Goal: Navigation & Orientation: Find specific page/section

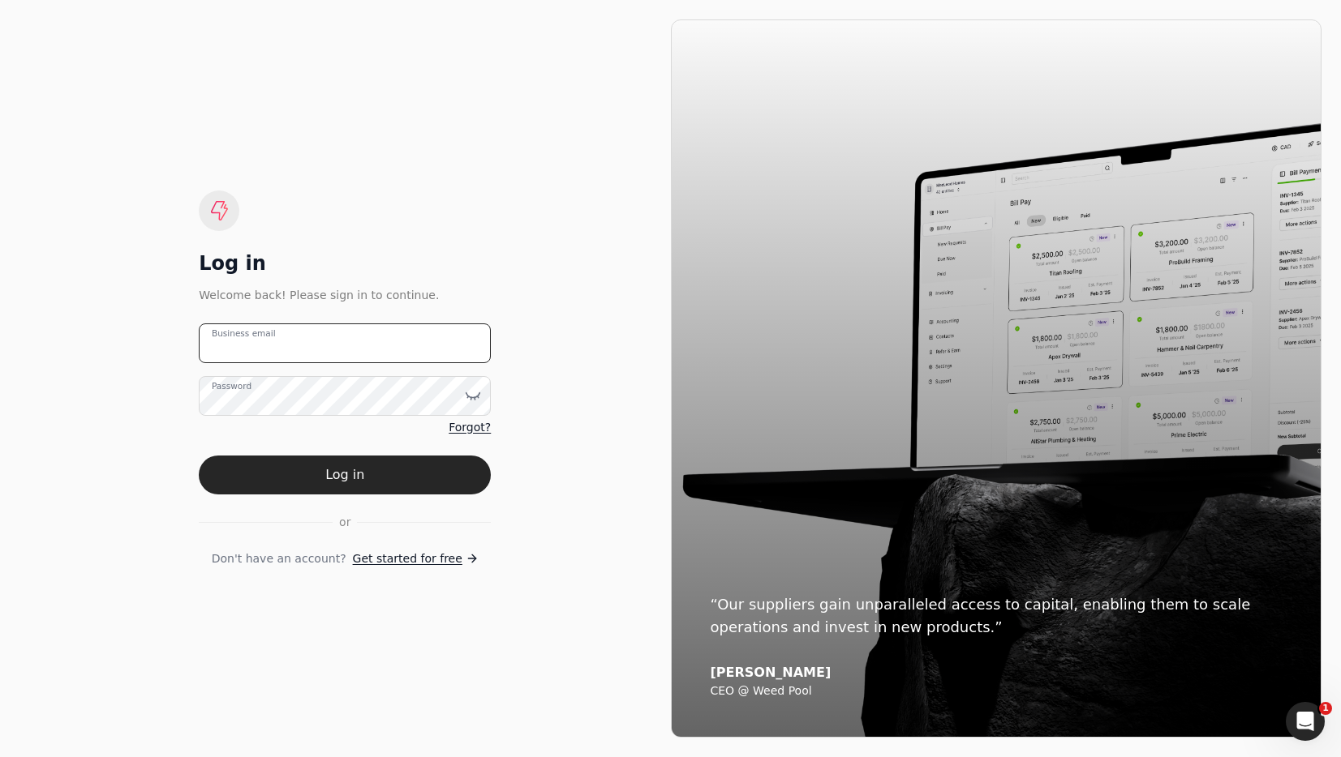
click at [450, 347] on email "Business email" at bounding box center [345, 344] width 292 height 40
click at [449, 347] on email "Business email" at bounding box center [345, 344] width 292 height 40
drag, startPoint x: 379, startPoint y: 247, endPoint x: 314, endPoint y: 330, distance: 105.1
click at [379, 247] on div "Log in Welcome back! Please sign in to continue. Business email Password Forgot…" at bounding box center [345, 379] width 292 height 377
click at [273, 345] on label "Business email" at bounding box center [254, 343] width 85 height 17
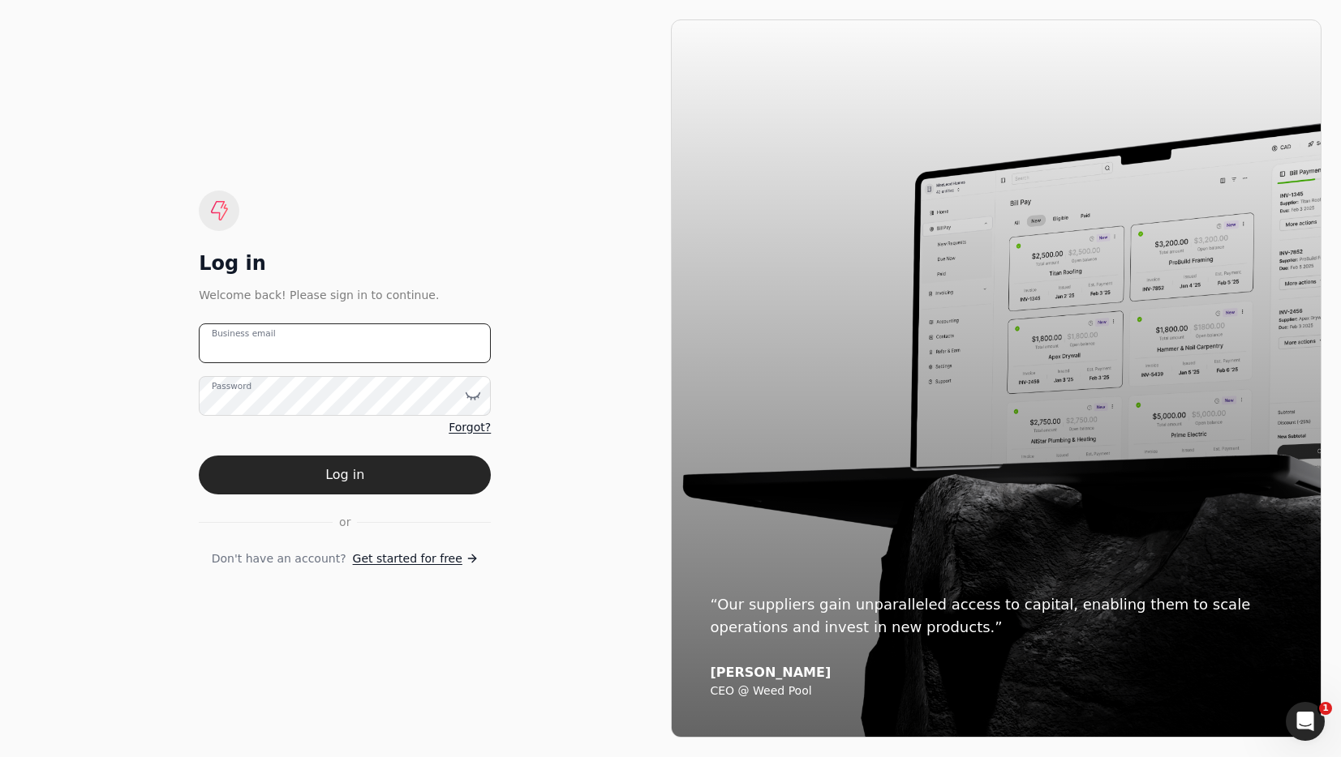
click at [273, 345] on email "Business email" at bounding box center [345, 344] width 292 height 40
type email "[EMAIL_ADDRESS][DOMAIN_NAME]"
click at [361, 473] on button "Log in" at bounding box center [345, 475] width 292 height 39
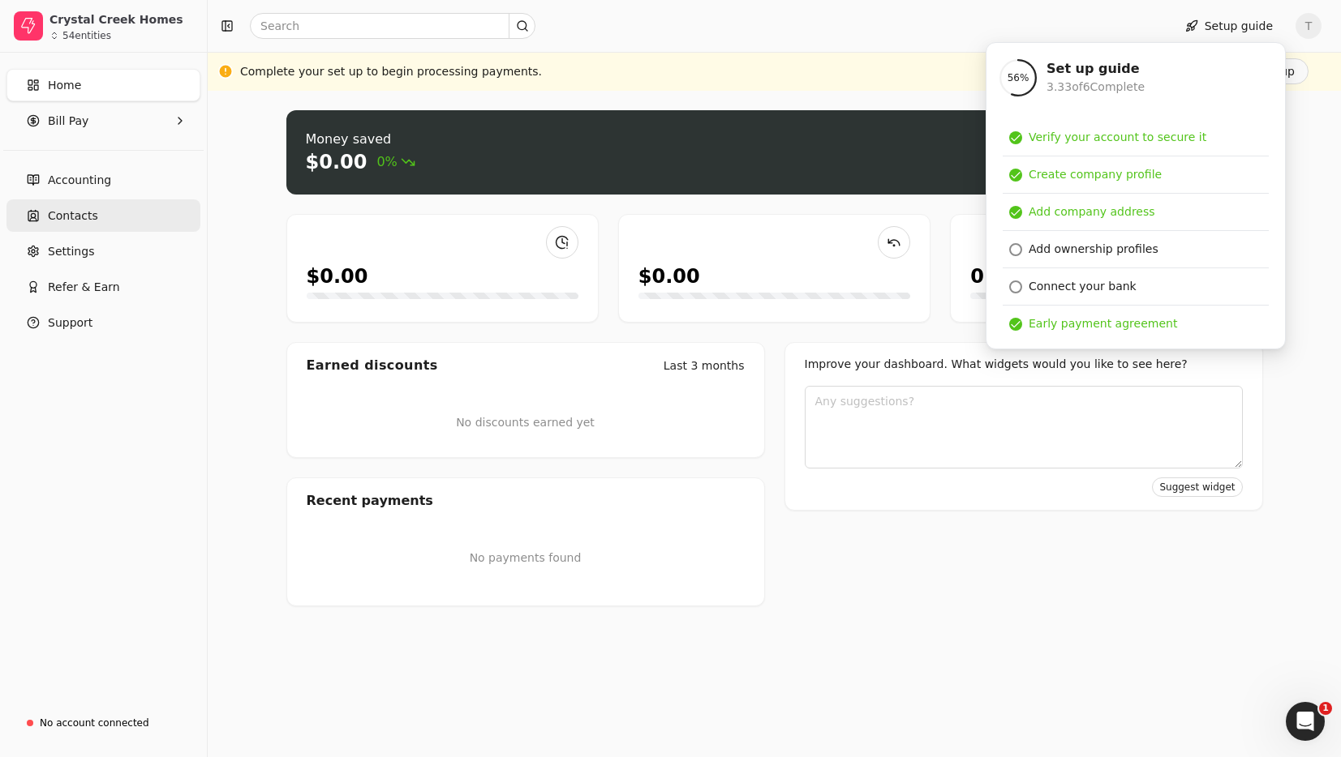
click at [69, 214] on span "Contacts" at bounding box center [73, 216] width 50 height 17
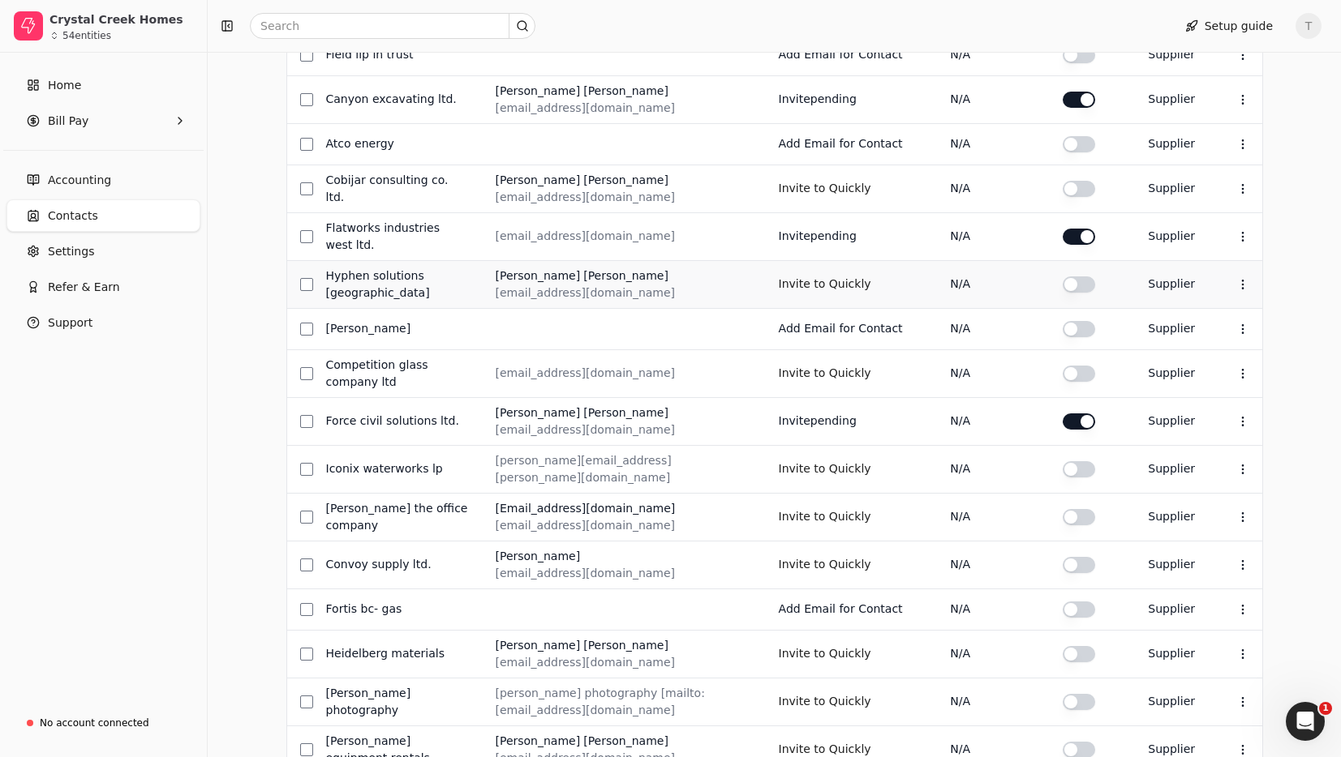
scroll to position [585, 0]
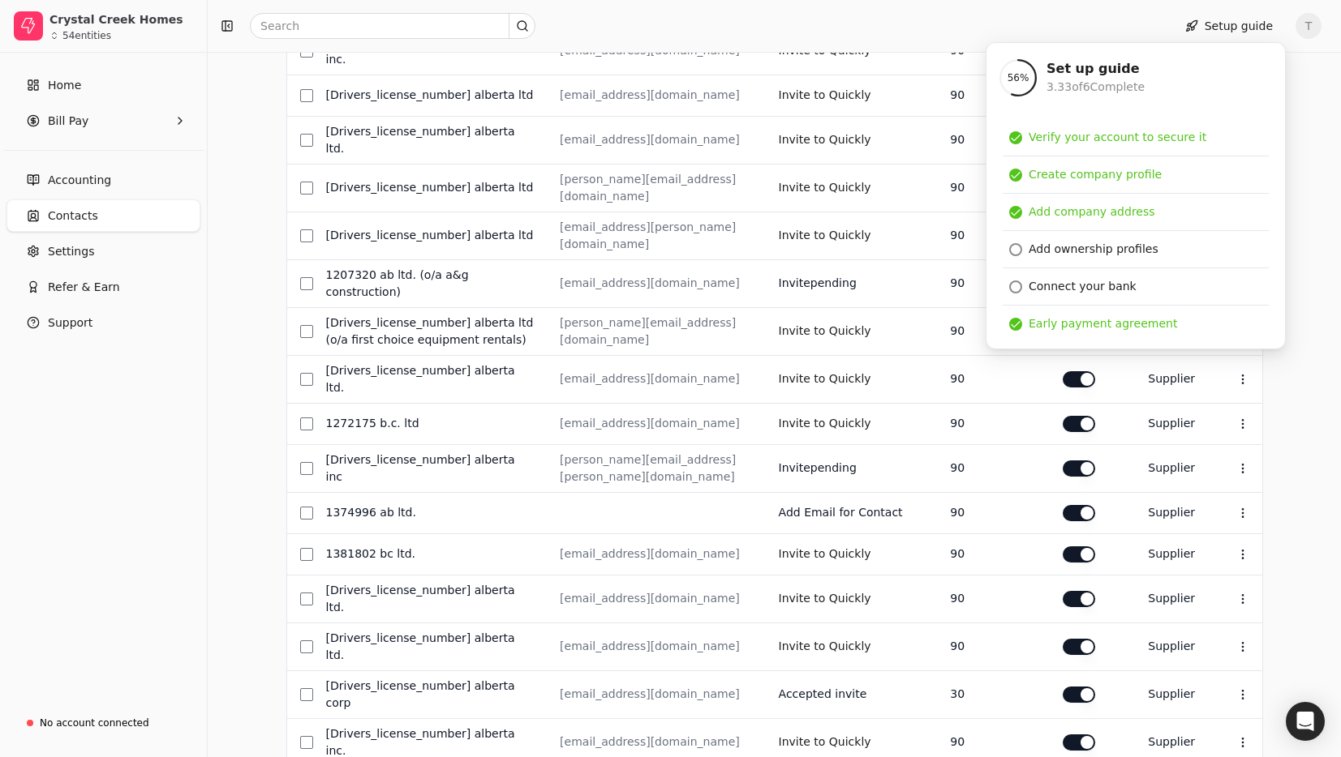
scroll to position [513, 0]
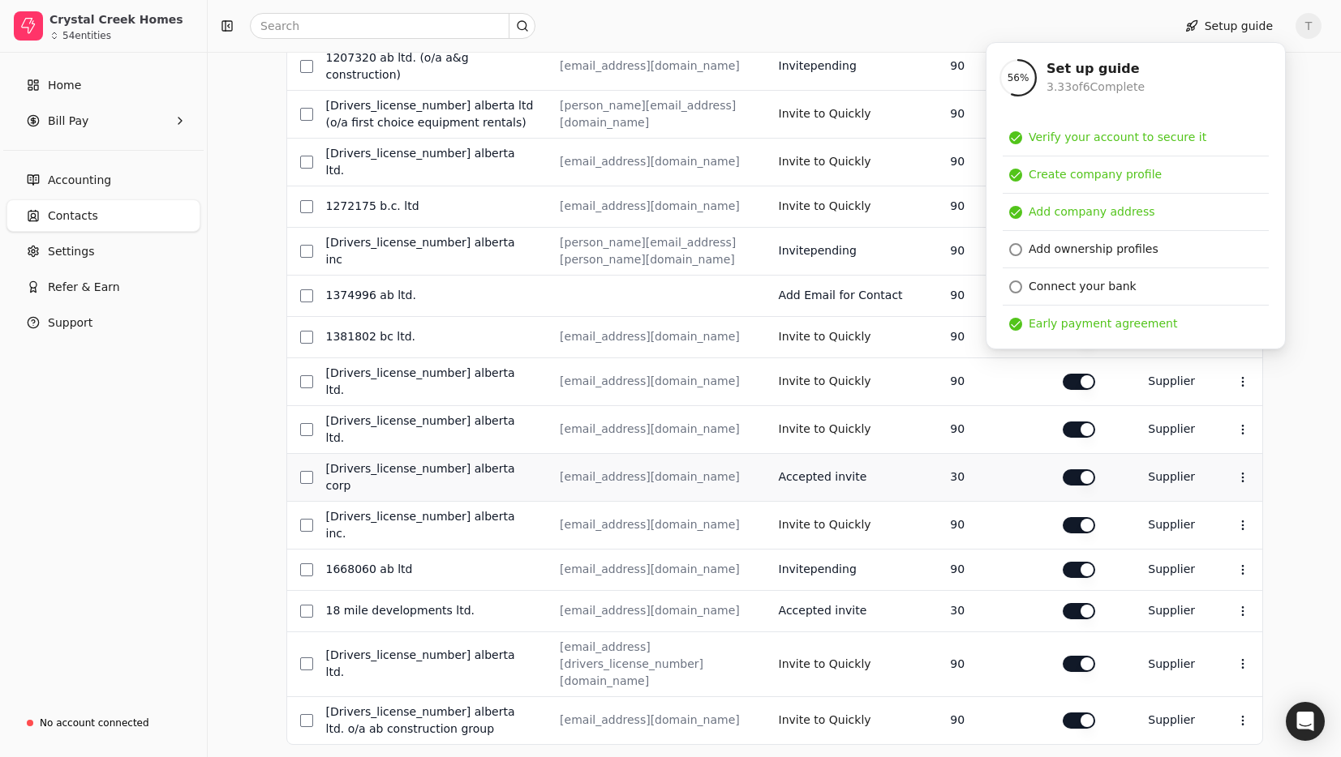
drag, startPoint x: 178, startPoint y: 467, endPoint x: 377, endPoint y: 422, distance: 204.6
click at [178, 467] on div "Home Bill Pay Accounting Contacts Settings Refer & Earn Support" at bounding box center [103, 378] width 207 height 650
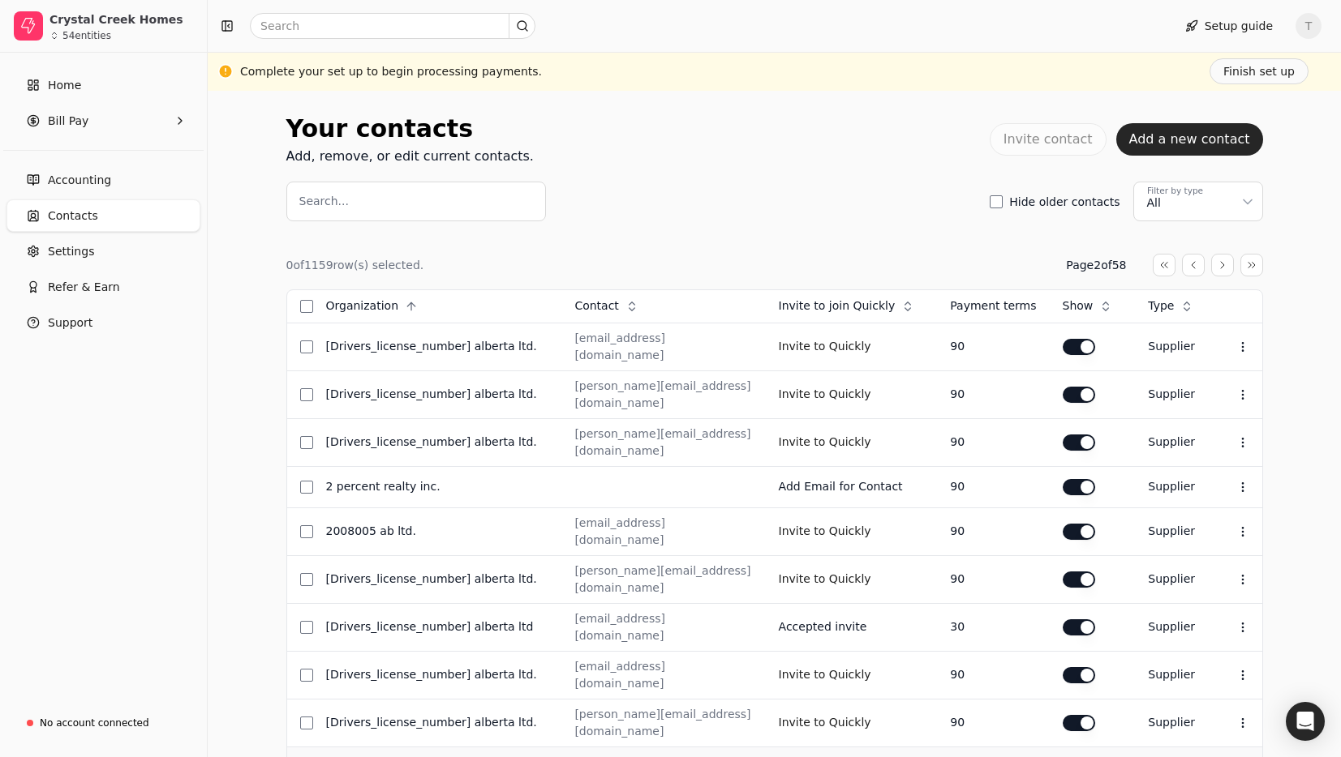
scroll to position [494, 0]
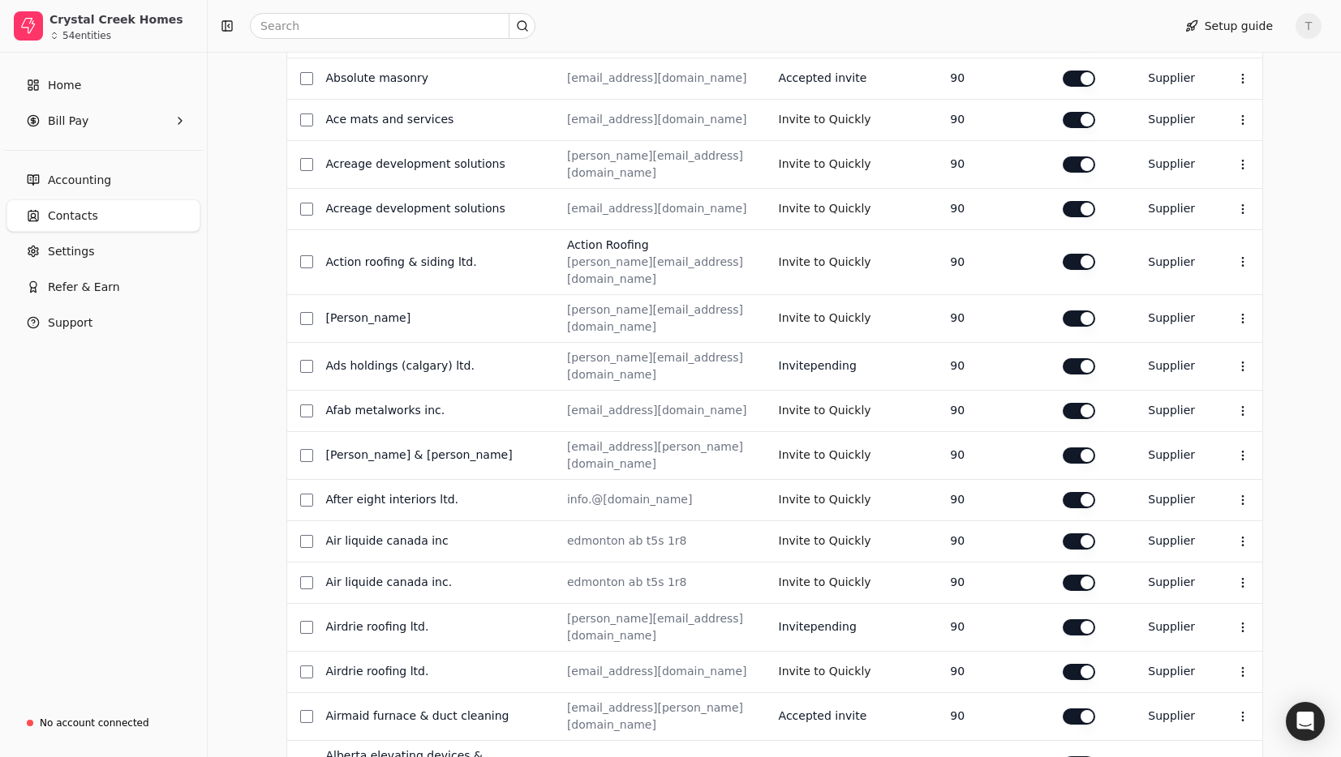
scroll to position [507, 0]
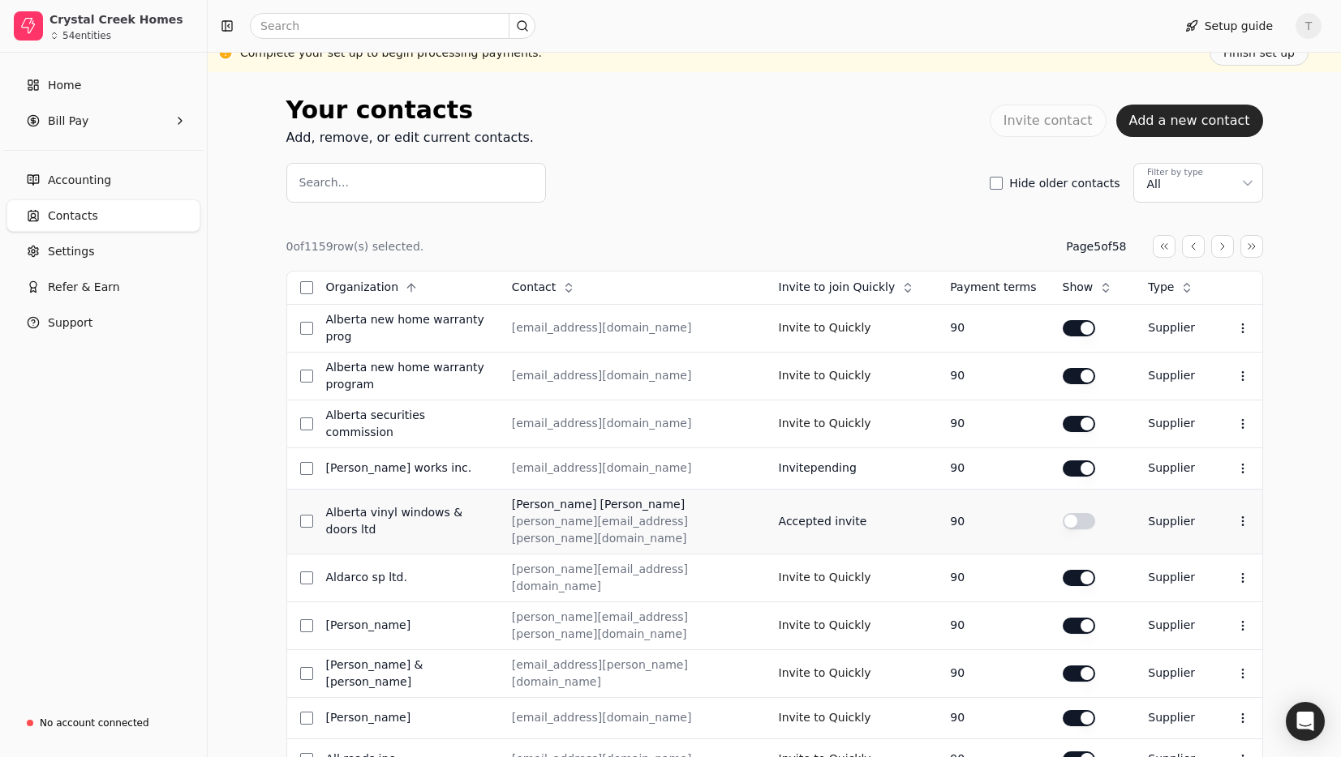
scroll to position [513, 0]
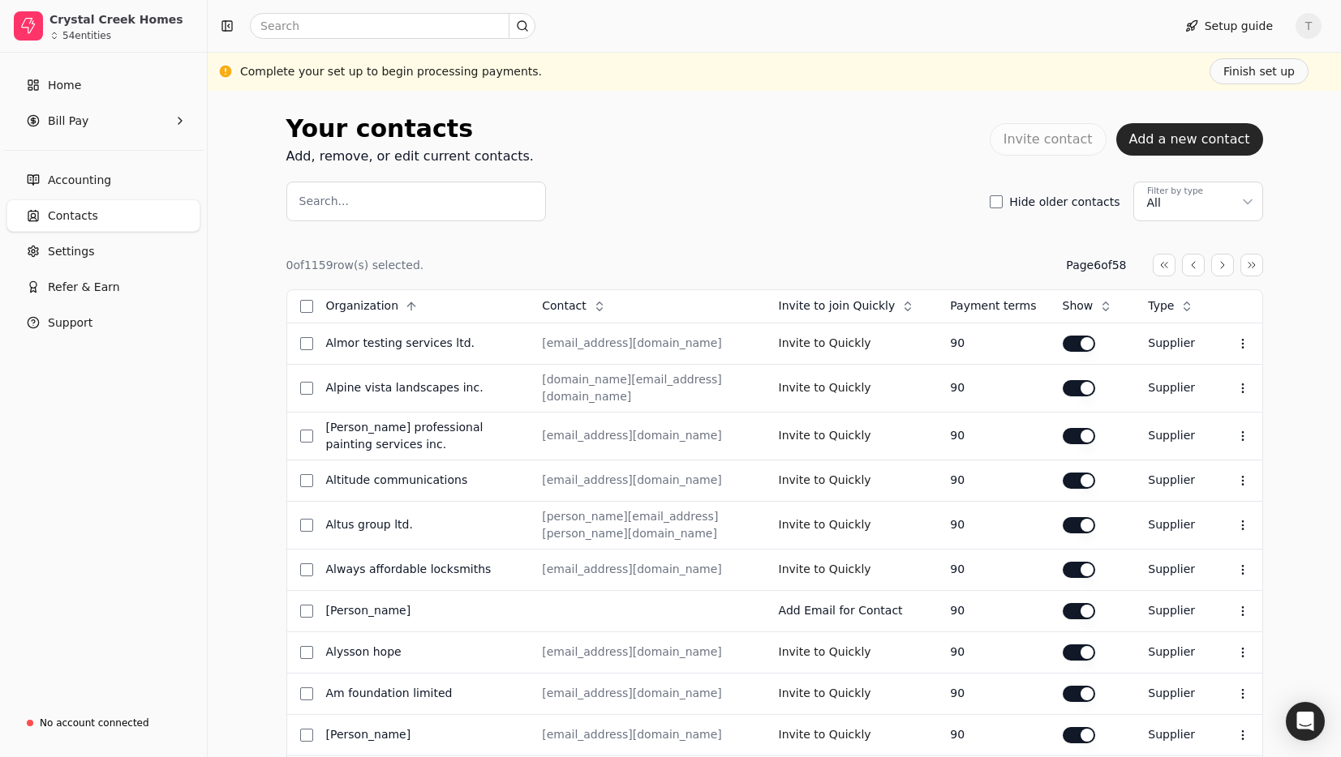
scroll to position [500, 0]
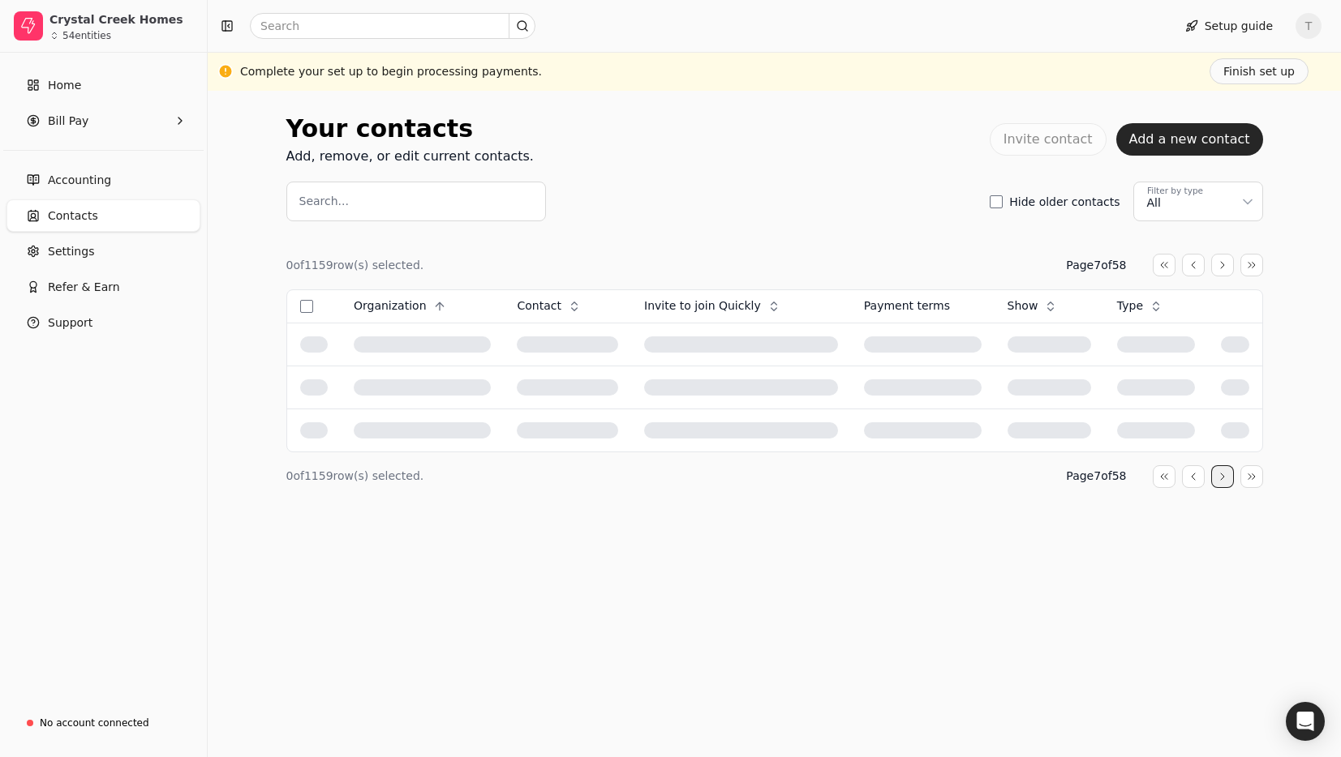
scroll to position [0, 0]
click at [1222, 686] on div "Your contacts Add, remove, or edit current contacts. Invite contact Add a new c…" at bounding box center [774, 424] width 1133 height 667
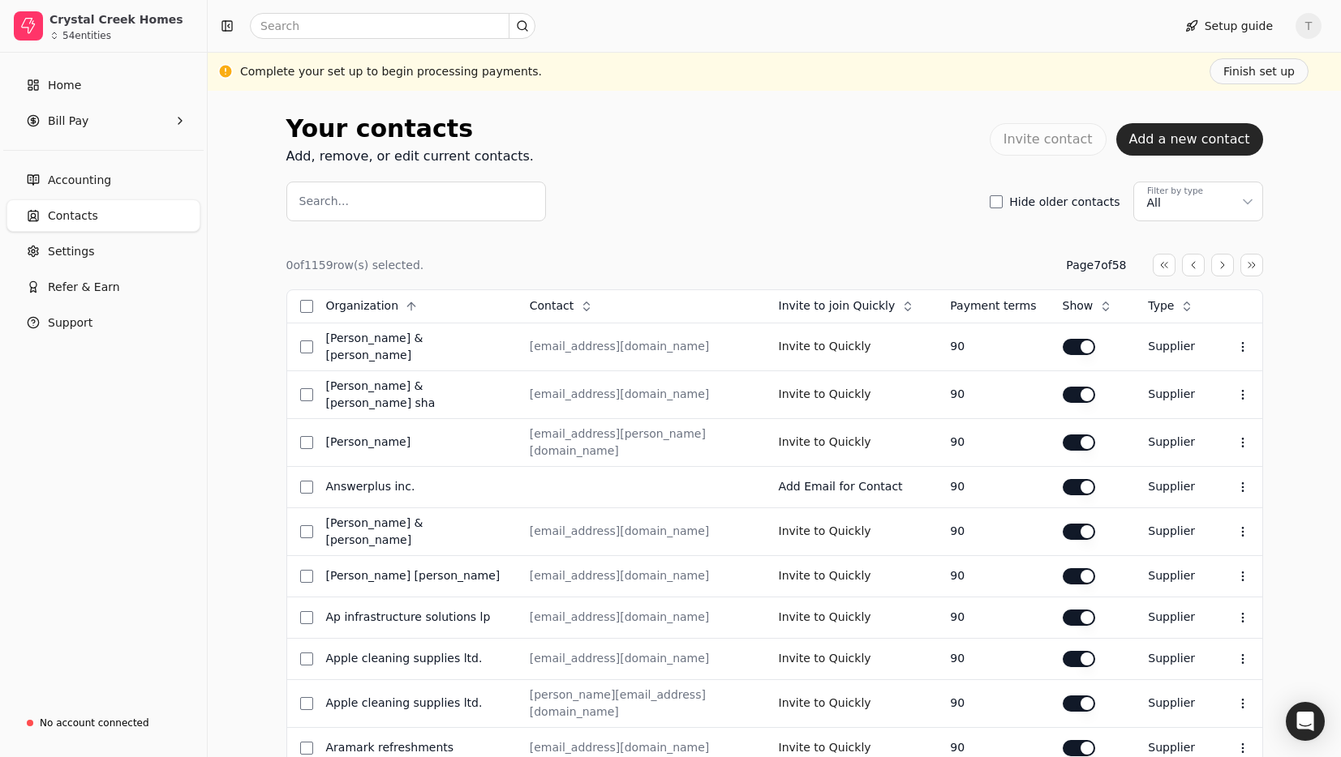
scroll to position [494, 0]
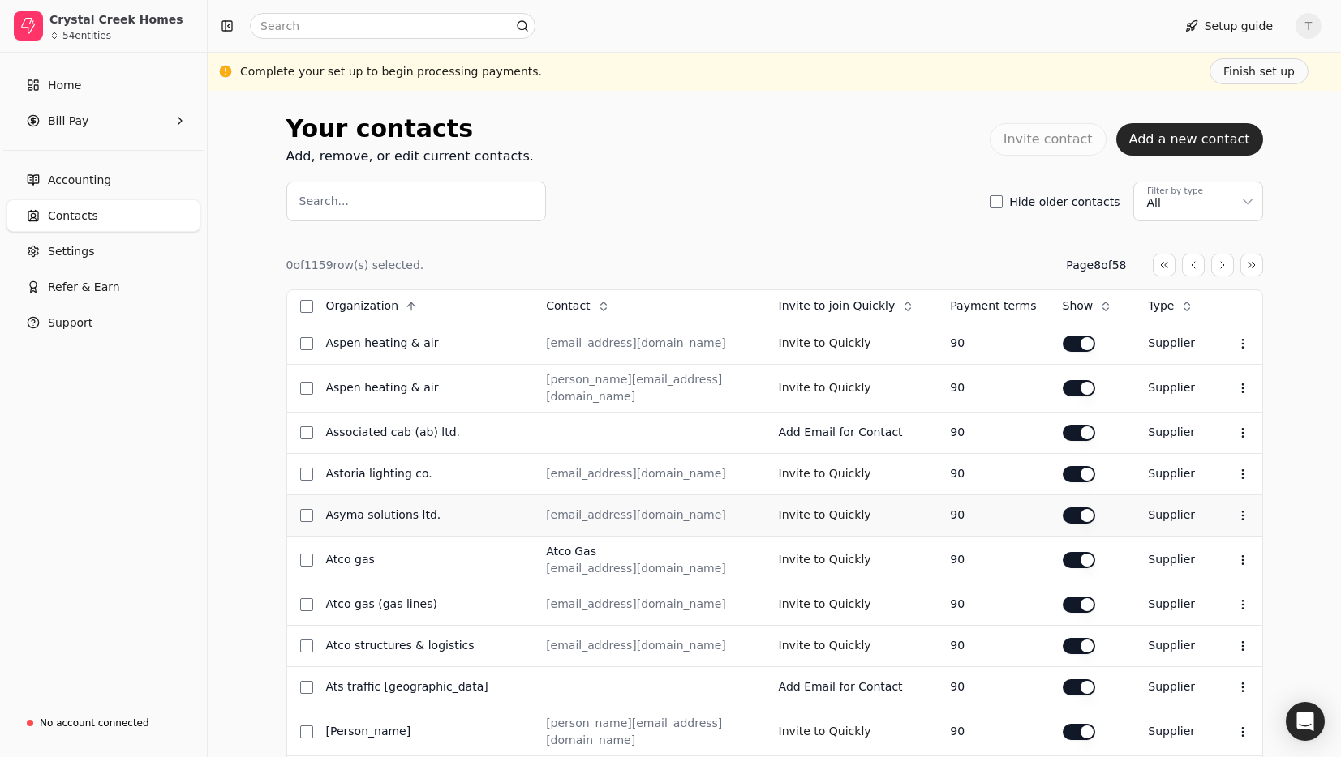
scroll to position [500, 0]
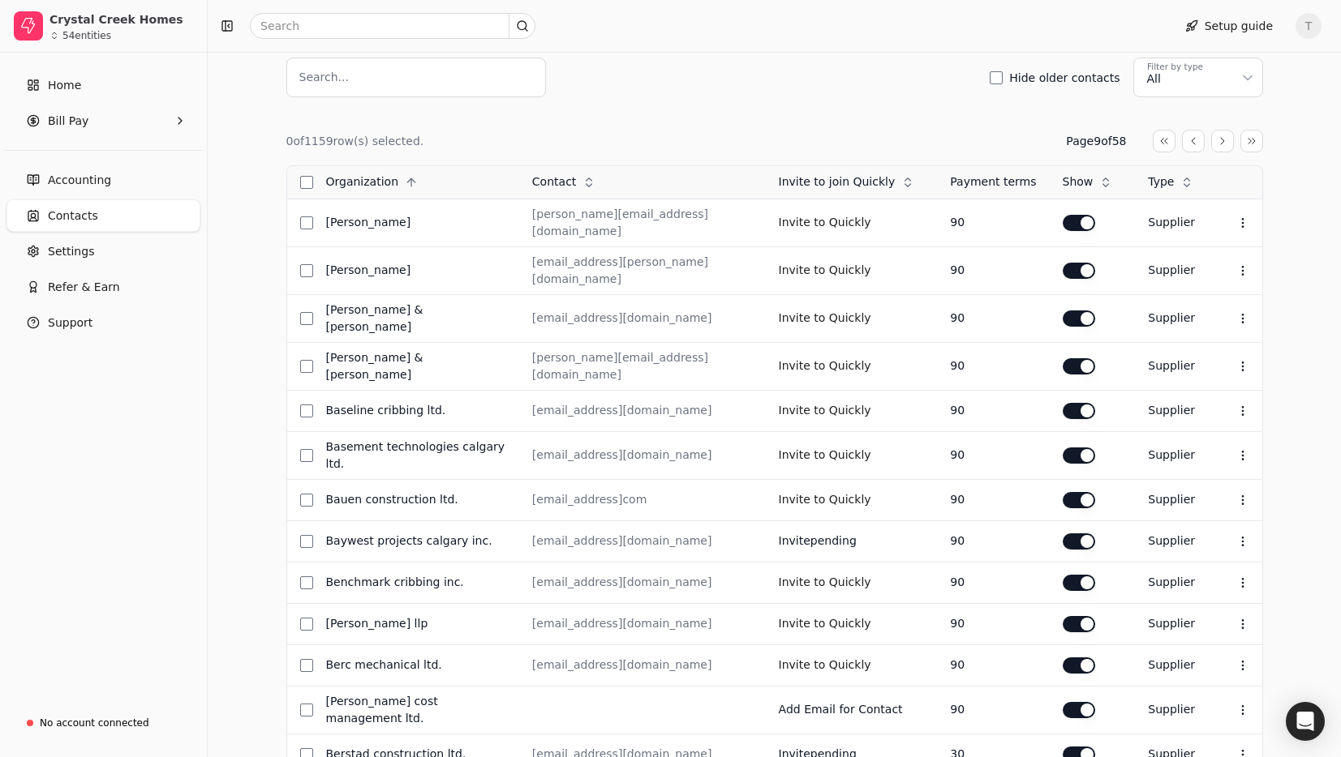
scroll to position [0, 0]
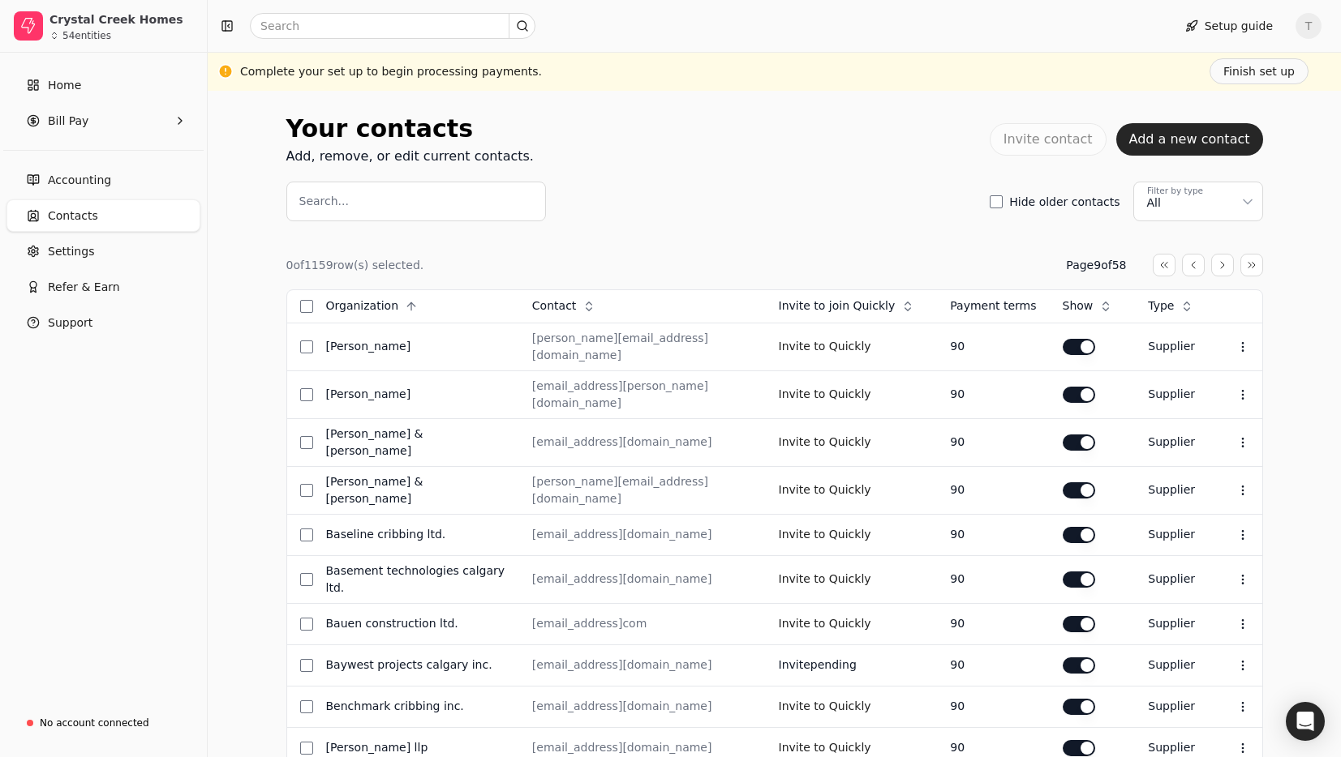
click at [1302, 28] on span "T" at bounding box center [1308, 26] width 26 height 26
drag, startPoint x: 1225, startPoint y: 118, endPoint x: 1213, endPoint y: 118, distance: 11.4
click at [1225, 118] on link "Sign Out" at bounding box center [1230, 122] width 175 height 27
